Goal: Information Seeking & Learning: Learn about a topic

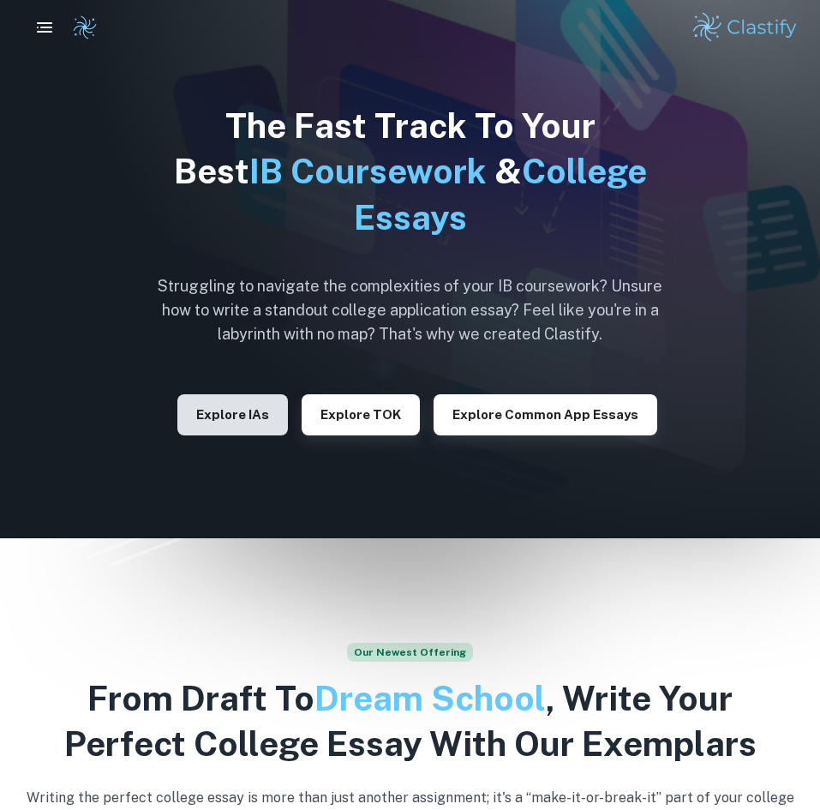
click at [266, 401] on button "Explore IAs" at bounding box center [232, 414] width 111 height 41
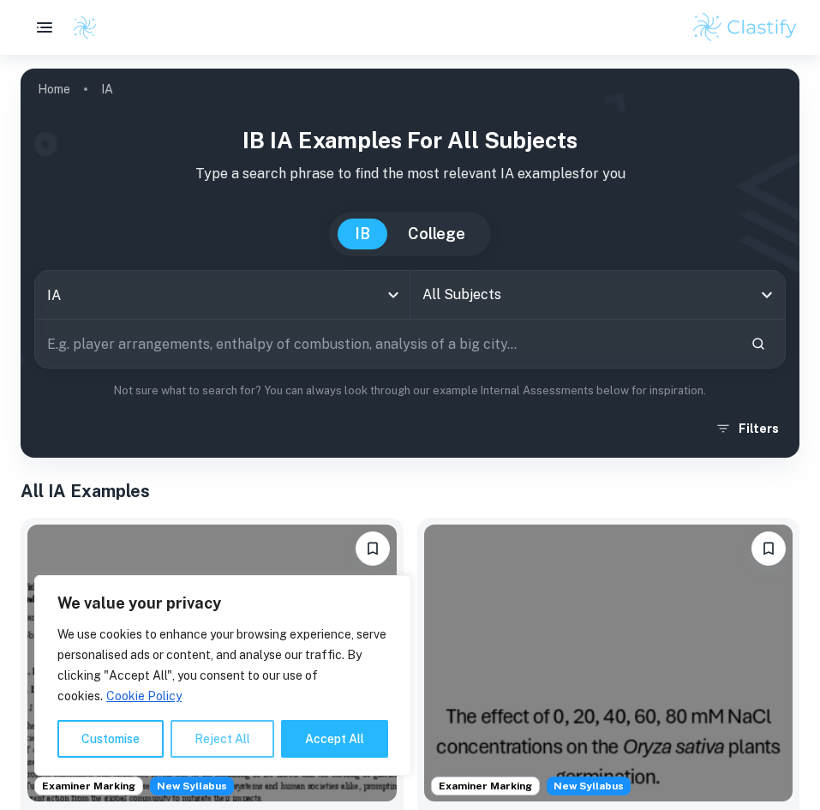
click at [197, 735] on button "Reject All" at bounding box center [222, 739] width 104 height 38
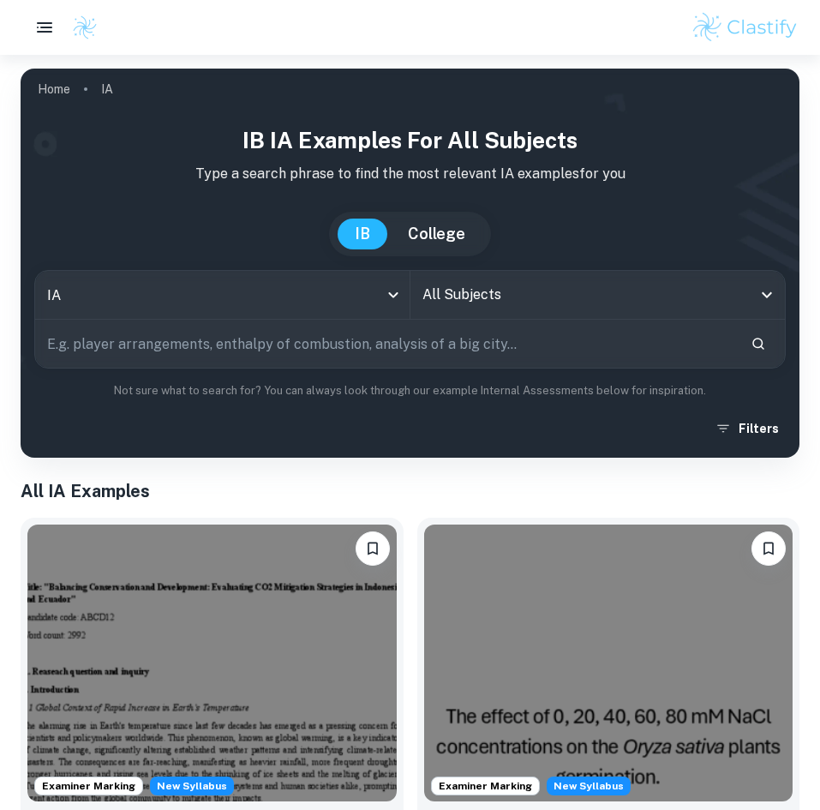
click at [441, 297] on input "All Subjects" at bounding box center [585, 294] width 334 height 33
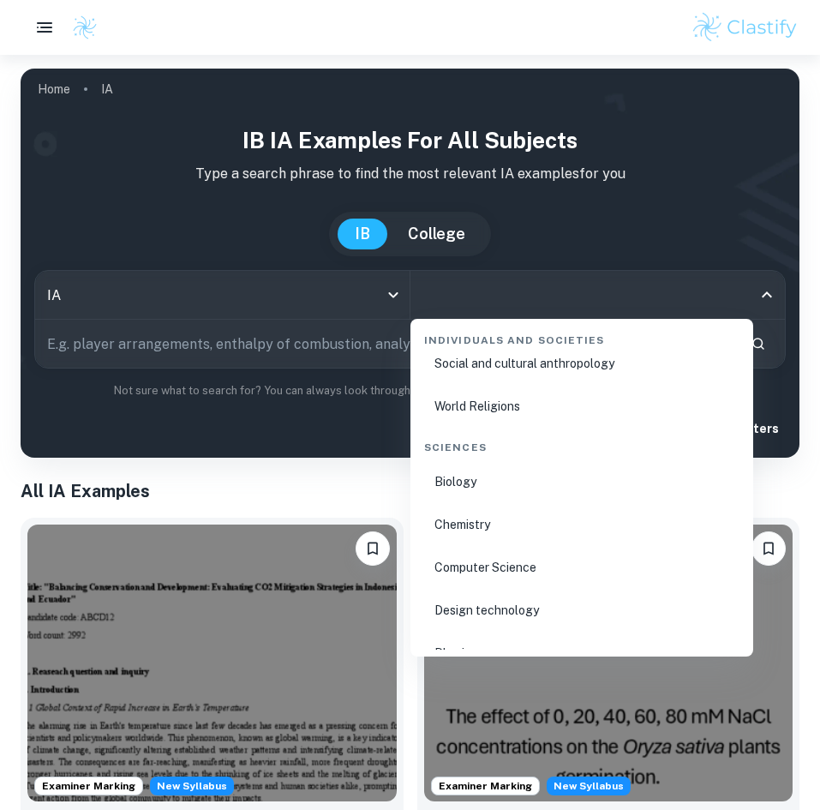
scroll to position [2557, 0]
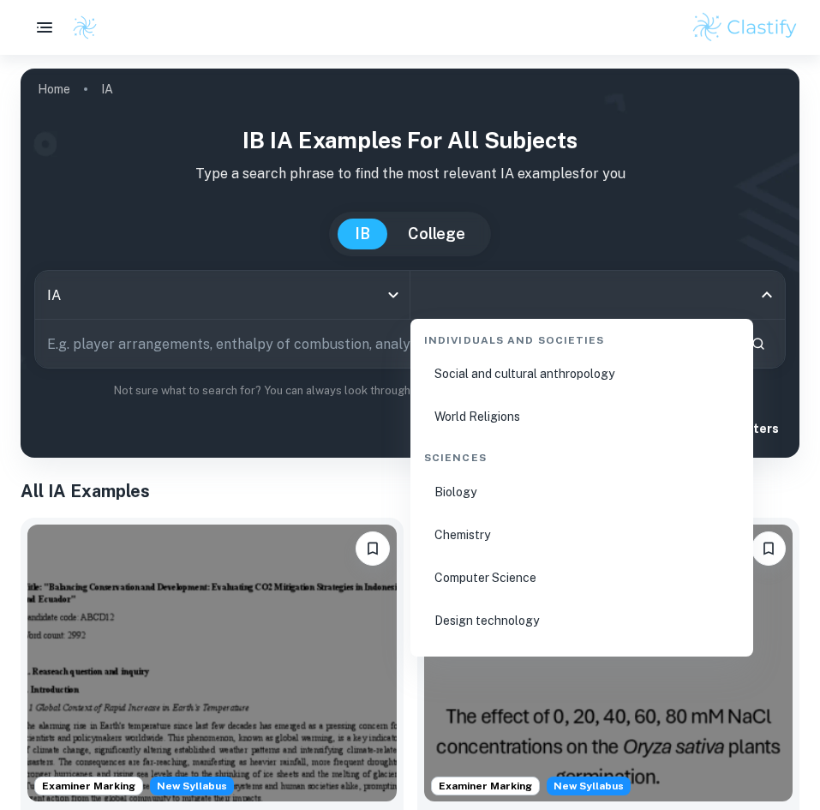
click at [527, 487] on li "Biology" at bounding box center [581, 491] width 329 height 39
type input "Biology"
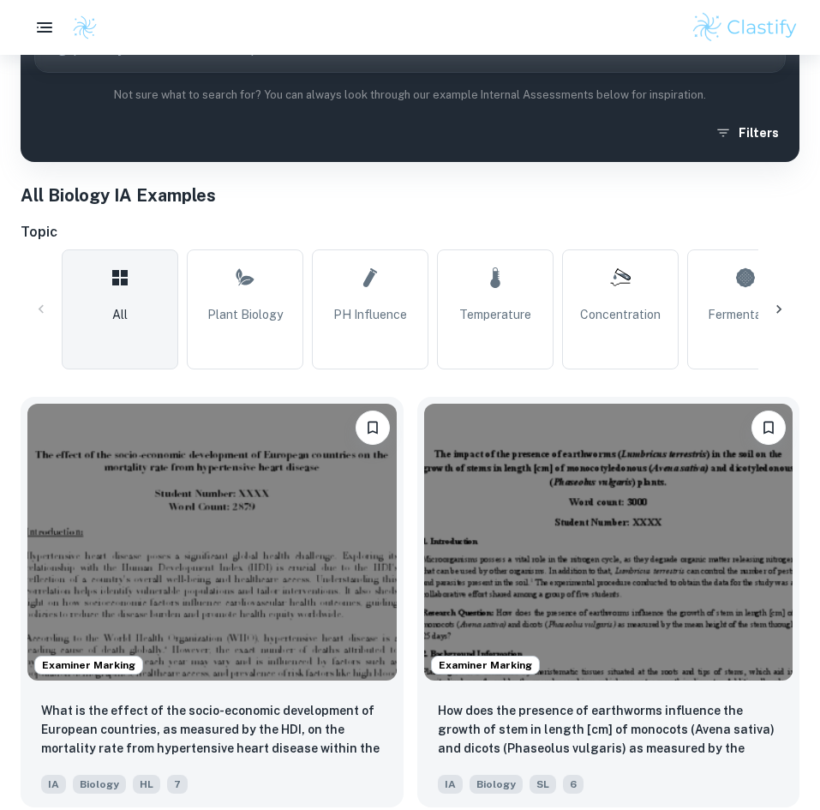
scroll to position [289, 0]
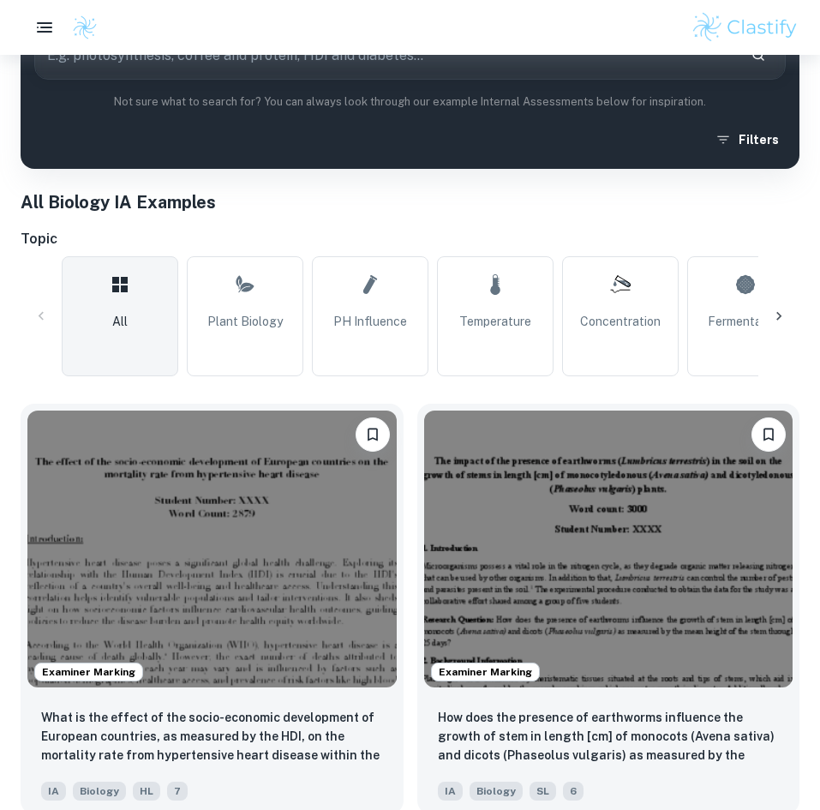
click at [788, 317] on div at bounding box center [778, 316] width 41 height 41
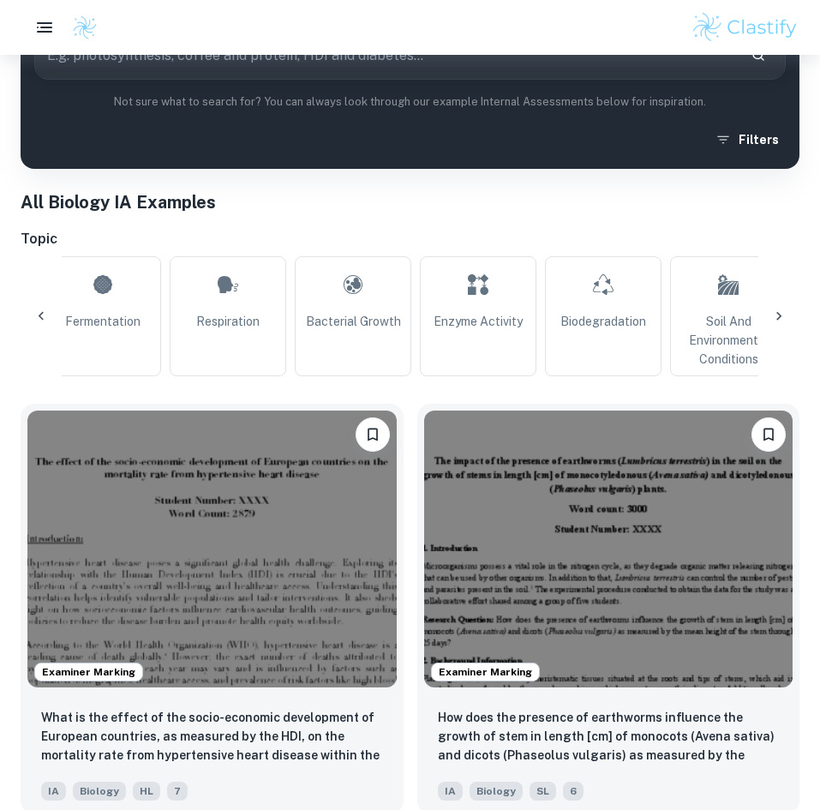
scroll to position [0, 689]
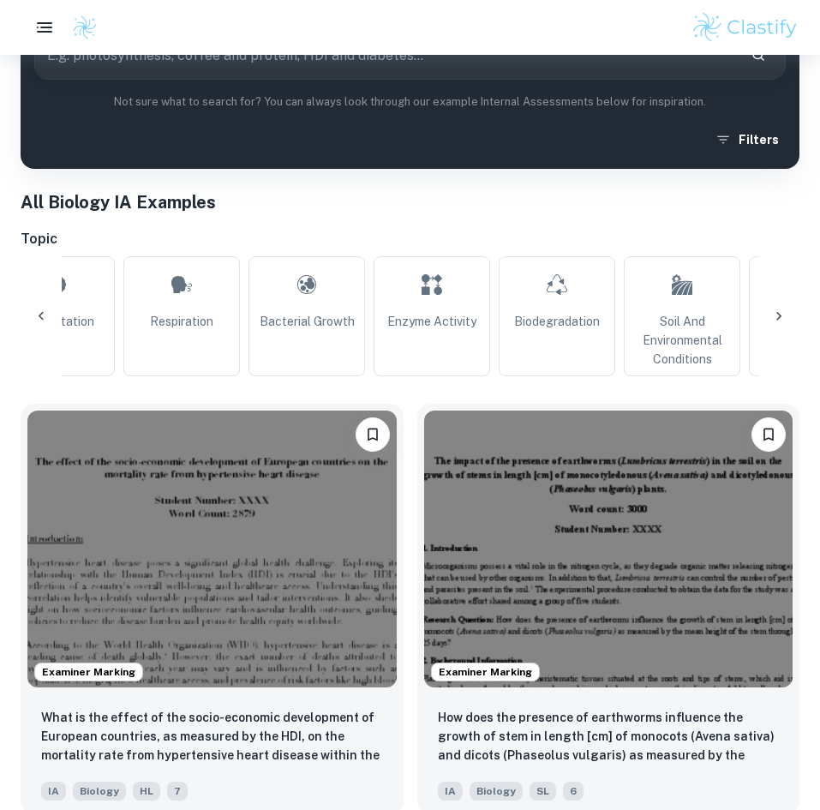
click at [30, 316] on div at bounding box center [41, 316] width 41 height 41
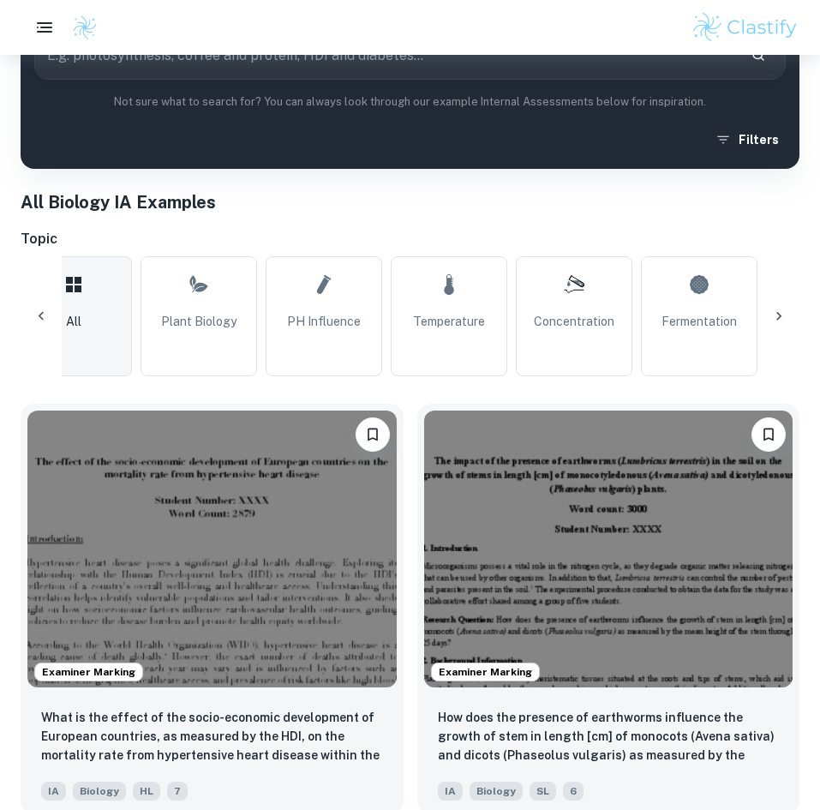
scroll to position [0, 0]
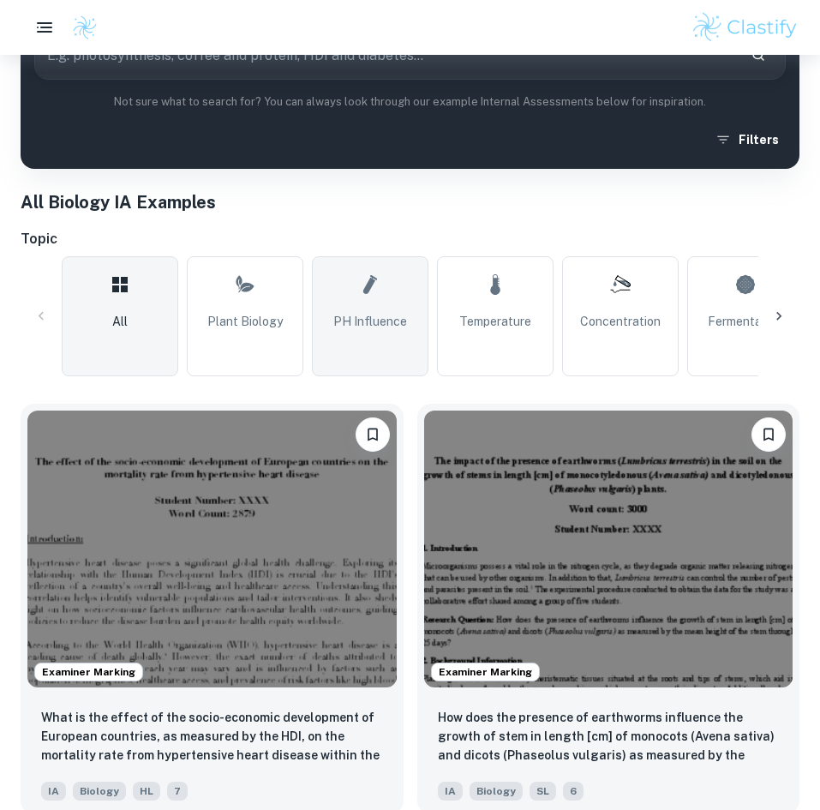
click at [368, 307] on link "pH Influence" at bounding box center [370, 316] width 117 height 120
type input "pH Influence"
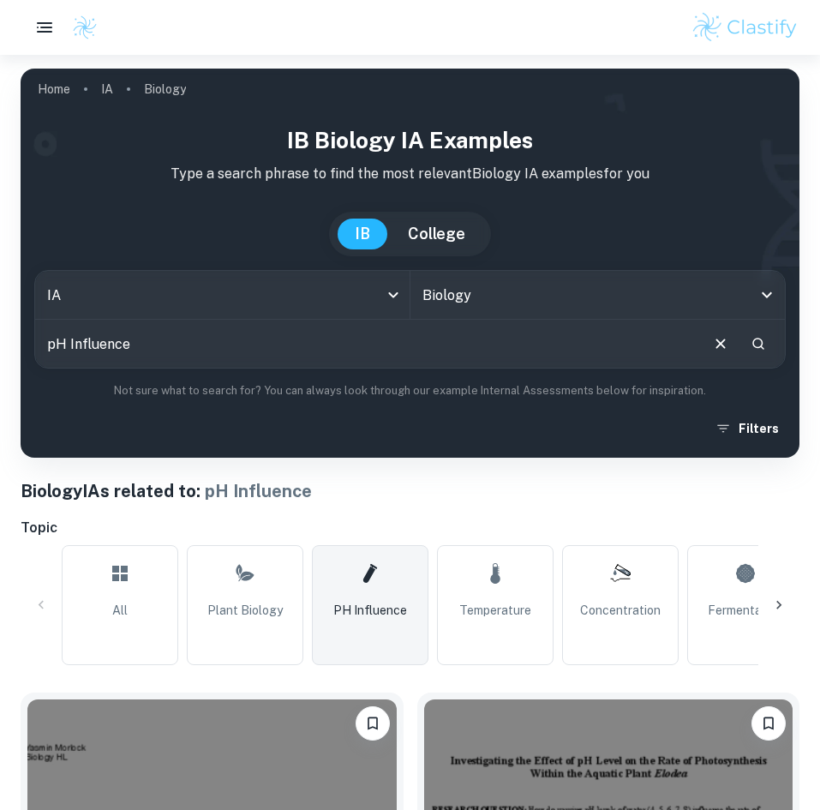
click at [397, 356] on input "pH Influence" at bounding box center [366, 344] width 662 height 48
click at [404, 486] on h1 "Biology IAs related to: pH Influence" at bounding box center [410, 491] width 779 height 26
